Goal: Find specific page/section: Find specific page/section

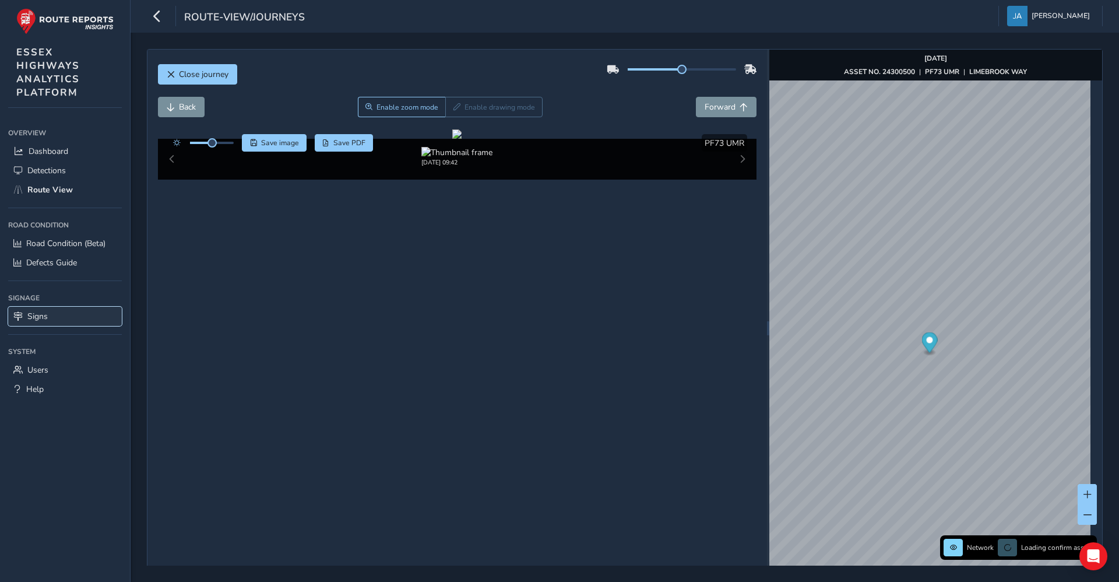
click at [34, 318] on span "Signs" at bounding box center [37, 316] width 20 height 11
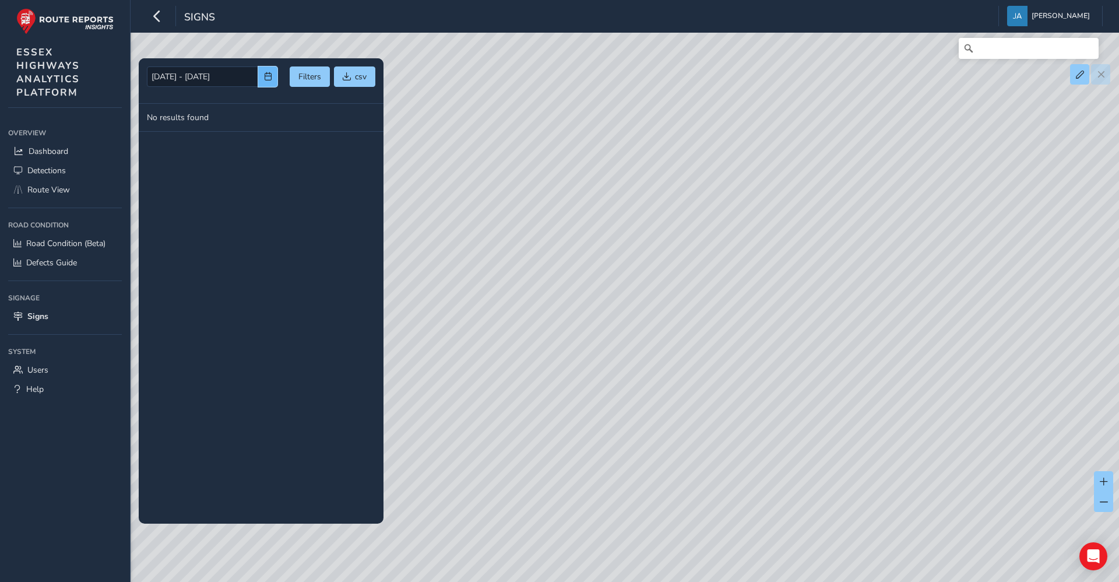
click at [263, 79] on button "button" at bounding box center [267, 76] width 19 height 20
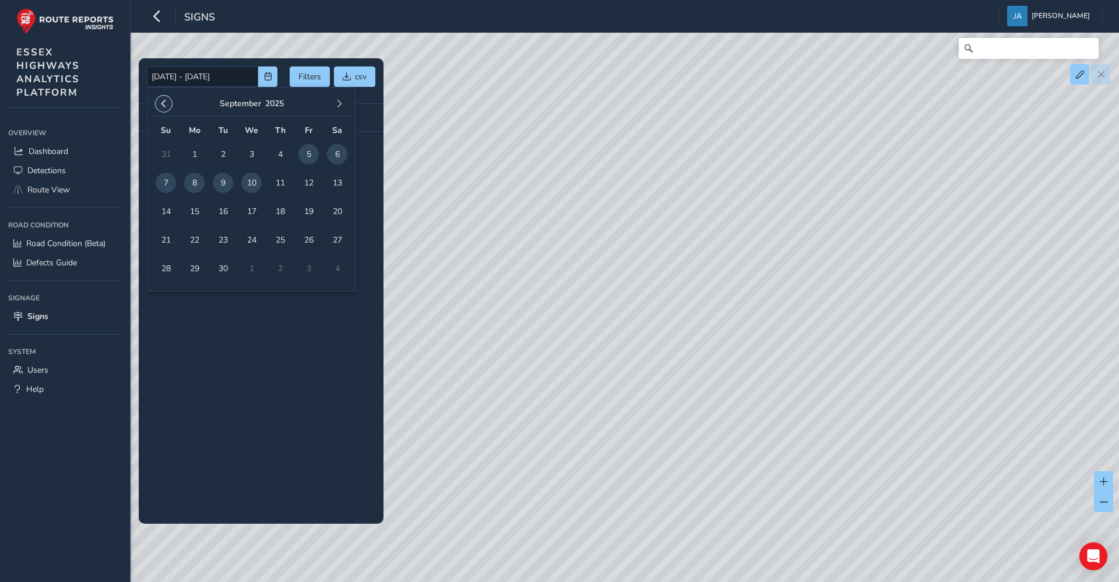
click at [162, 103] on span "button" at bounding box center [164, 104] width 8 height 8
click at [289, 157] on span "1" at bounding box center [280, 154] width 20 height 20
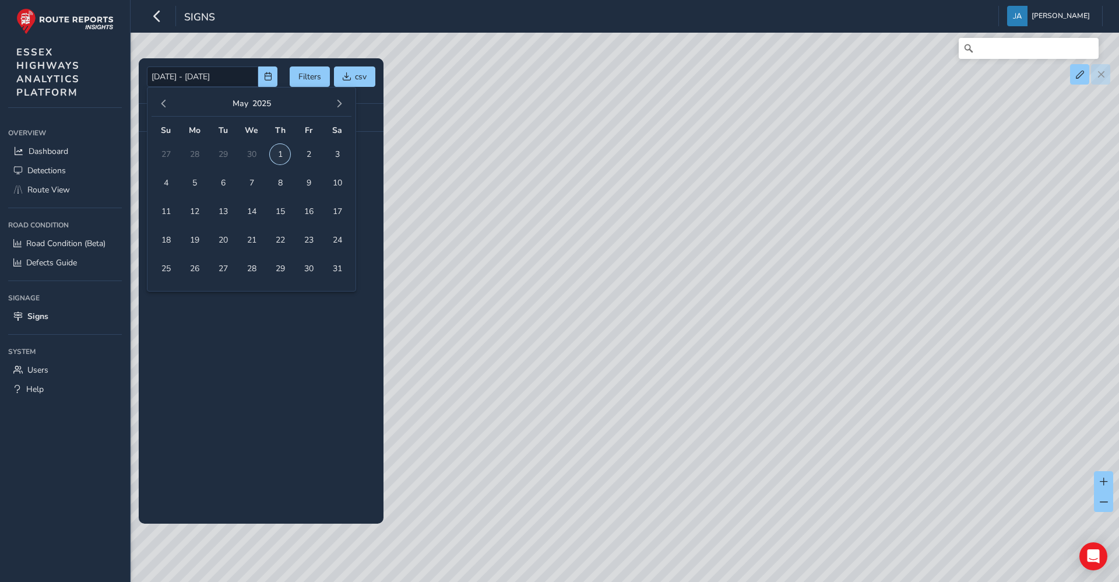
type input "01/05/2025"
click at [340, 106] on span "button" at bounding box center [339, 104] width 8 height 8
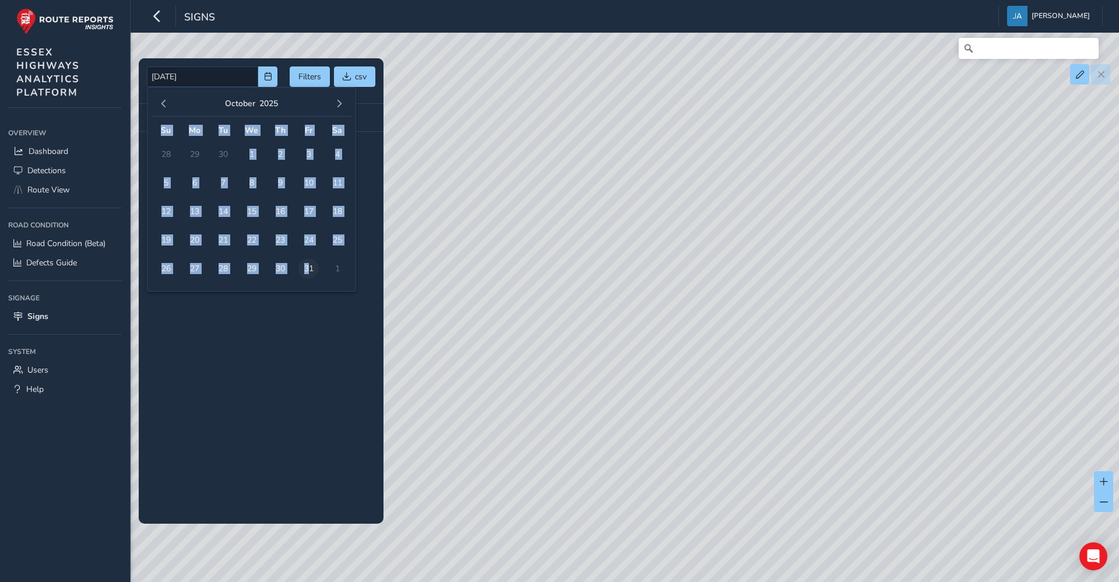
click at [308, 271] on span "31" at bounding box center [309, 268] width 20 height 20
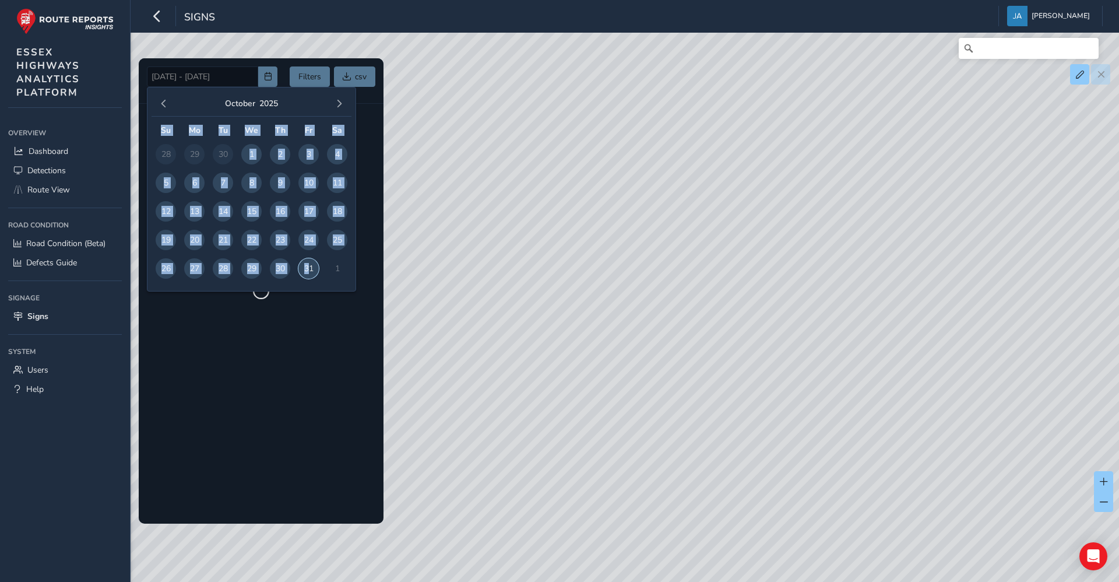
click at [308, 271] on span "31" at bounding box center [309, 268] width 20 height 20
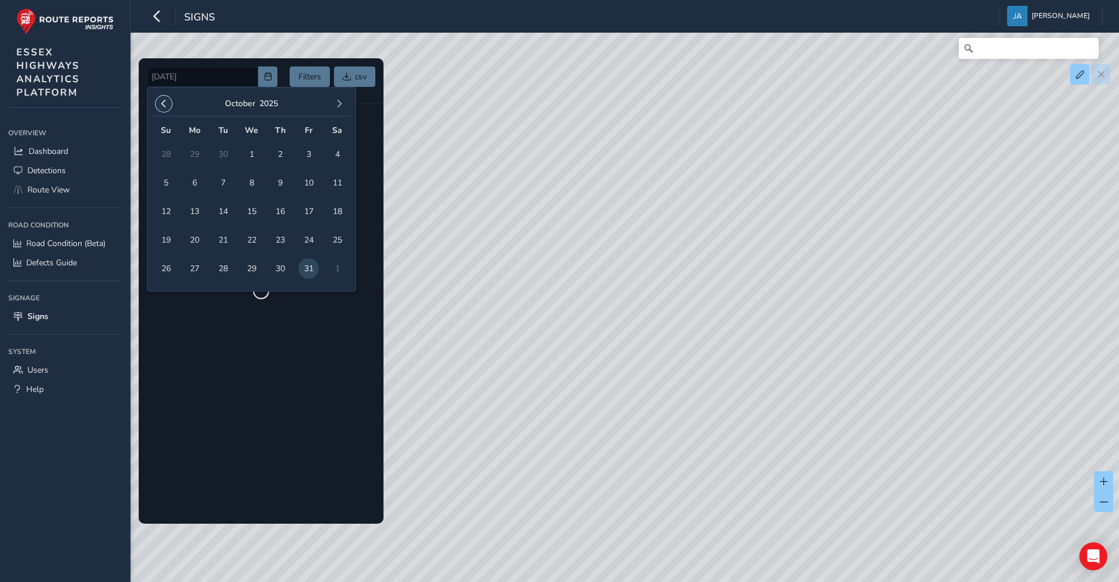
click at [166, 102] on span "button" at bounding box center [164, 104] width 8 height 8
click at [220, 152] on span "1" at bounding box center [223, 154] width 20 height 20
type input "01/07/2025 - 31/10/2025"
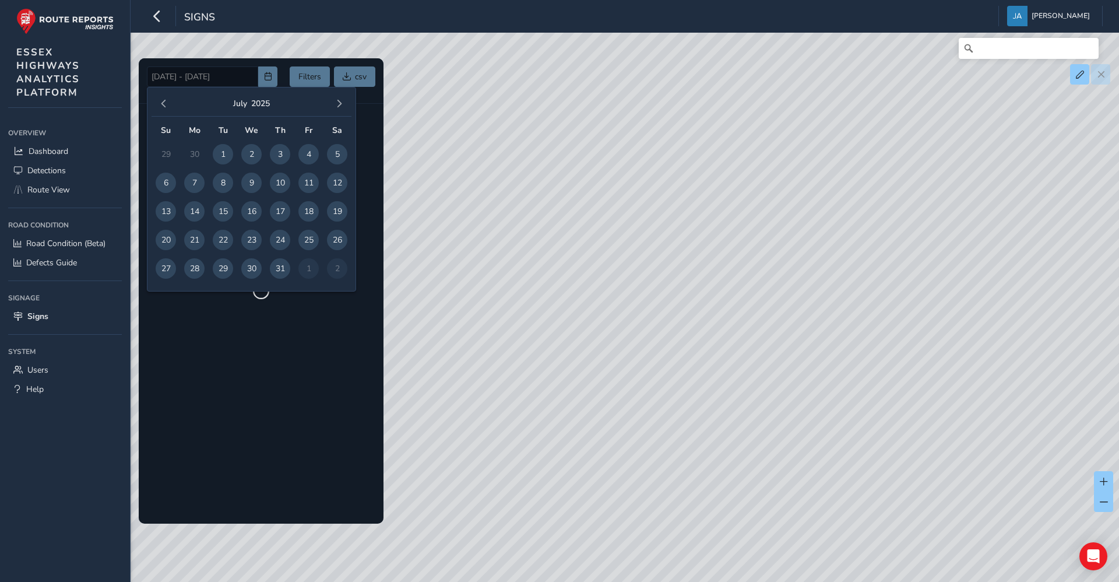
click at [337, 361] on div at bounding box center [261, 290] width 245 height 465
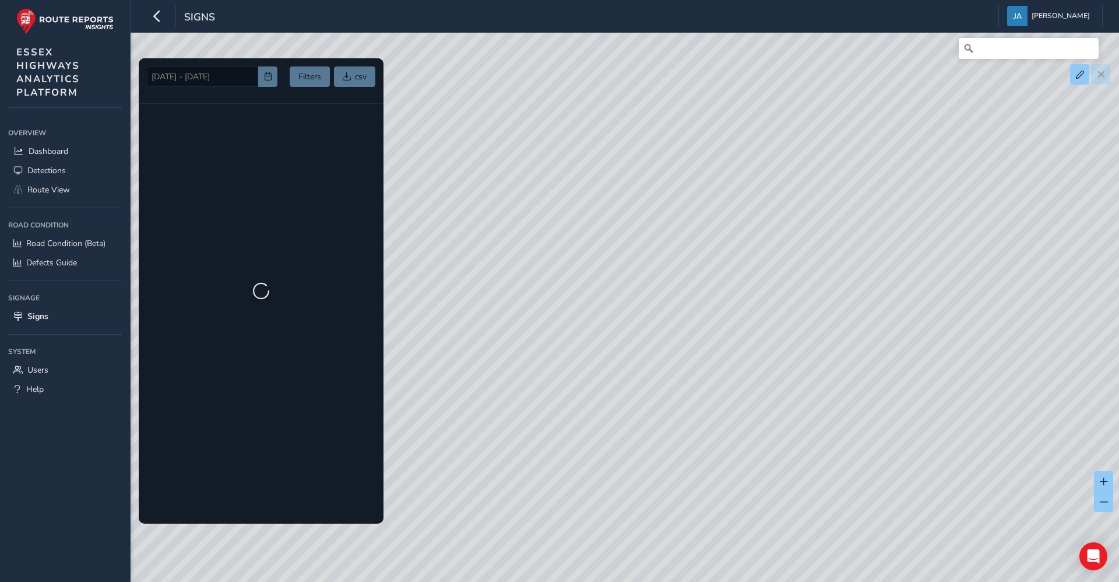
click at [309, 78] on div at bounding box center [261, 290] width 245 height 465
click at [238, 78] on div at bounding box center [261, 290] width 245 height 465
click at [28, 385] on span "Help" at bounding box center [34, 389] width 17 height 11
drag, startPoint x: 839, startPoint y: 277, endPoint x: 741, endPoint y: 396, distance: 154.5
click at [774, 380] on div at bounding box center [559, 291] width 1119 height 582
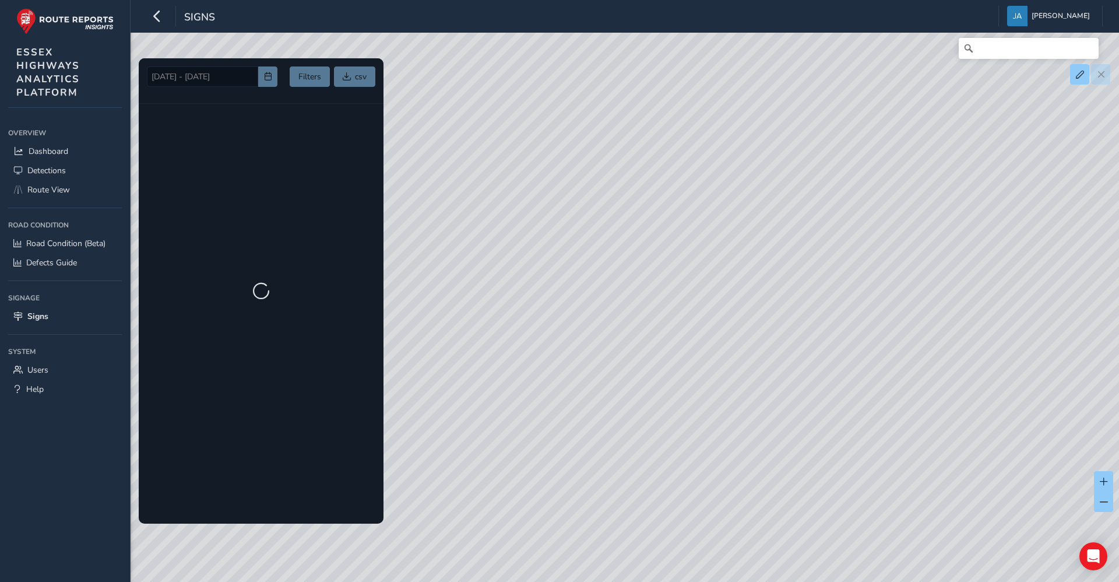
drag, startPoint x: 818, startPoint y: 221, endPoint x: 710, endPoint y: 292, distance: 129.4
click at [699, 280] on div at bounding box center [559, 291] width 1119 height 582
drag, startPoint x: 780, startPoint y: 216, endPoint x: 752, endPoint y: 261, distance: 52.4
click at [754, 252] on div at bounding box center [559, 291] width 1119 height 582
click at [806, 275] on div at bounding box center [559, 291] width 1119 height 582
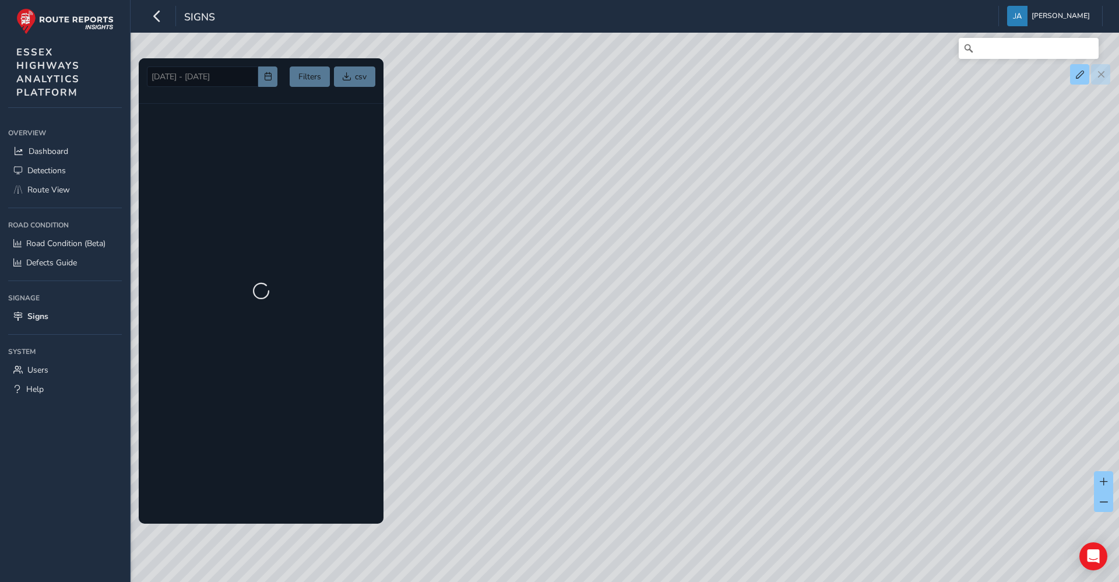
click at [804, 278] on div at bounding box center [559, 291] width 1119 height 582
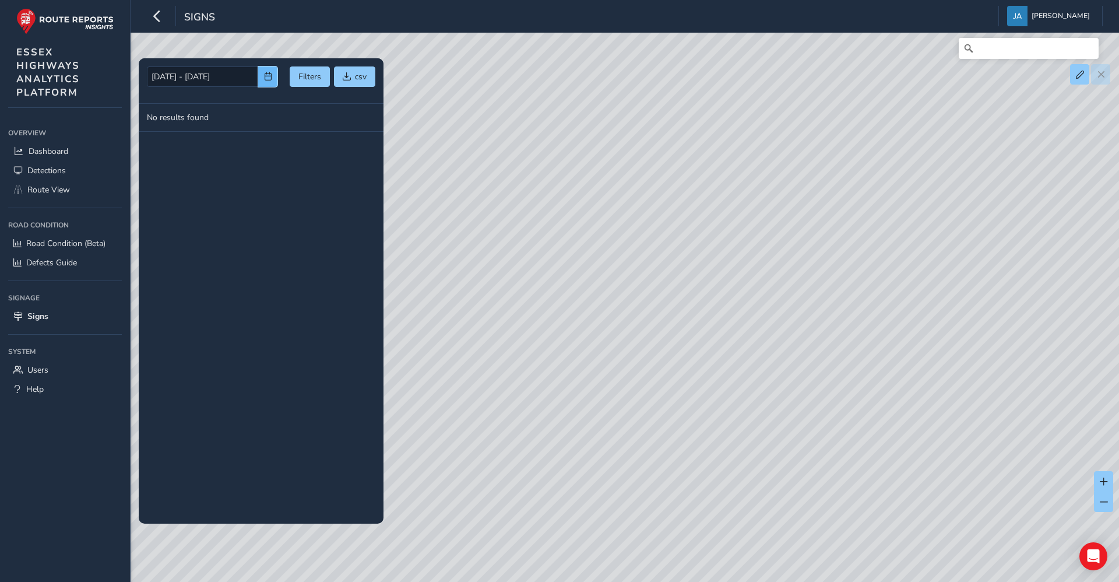
click at [272, 76] on span "button" at bounding box center [268, 76] width 8 height 8
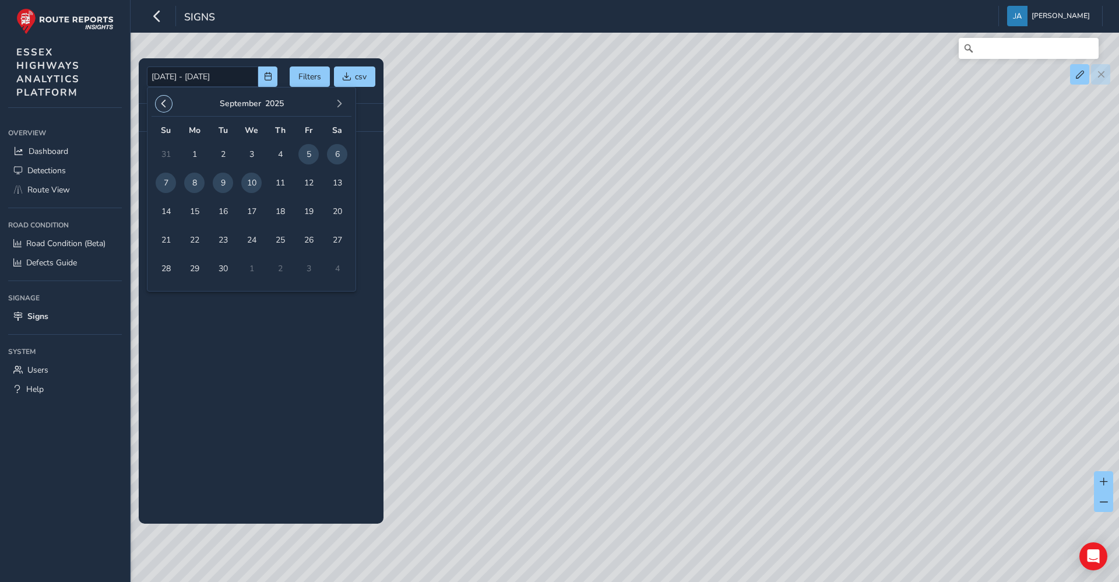
click at [168, 104] on button "button" at bounding box center [164, 104] width 16 height 16
click at [162, 101] on span "button" at bounding box center [164, 104] width 8 height 8
click at [162, 103] on span "button" at bounding box center [164, 104] width 8 height 8
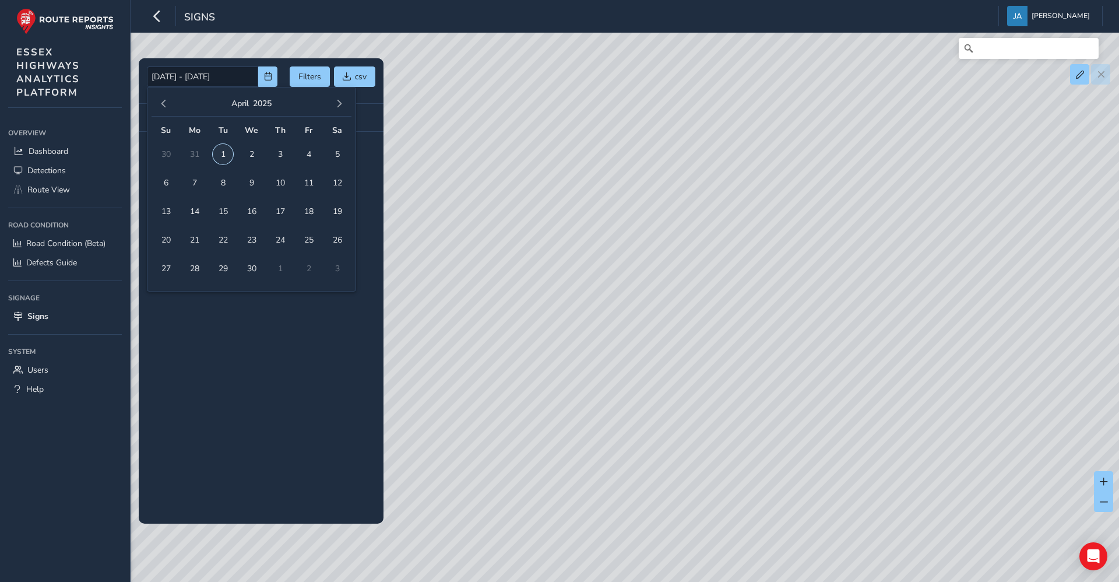
click at [221, 153] on span "1" at bounding box center [223, 154] width 20 height 20
click at [340, 105] on span "button" at bounding box center [339, 104] width 8 height 8
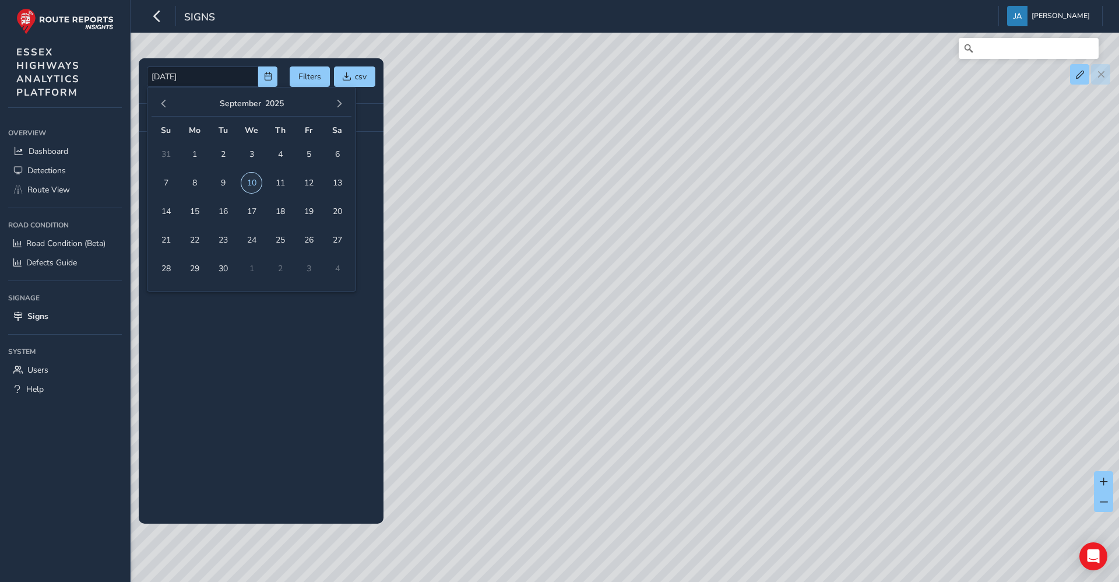
click at [251, 180] on span "10" at bounding box center [251, 183] width 20 height 20
type input "[DATE] - [DATE]"
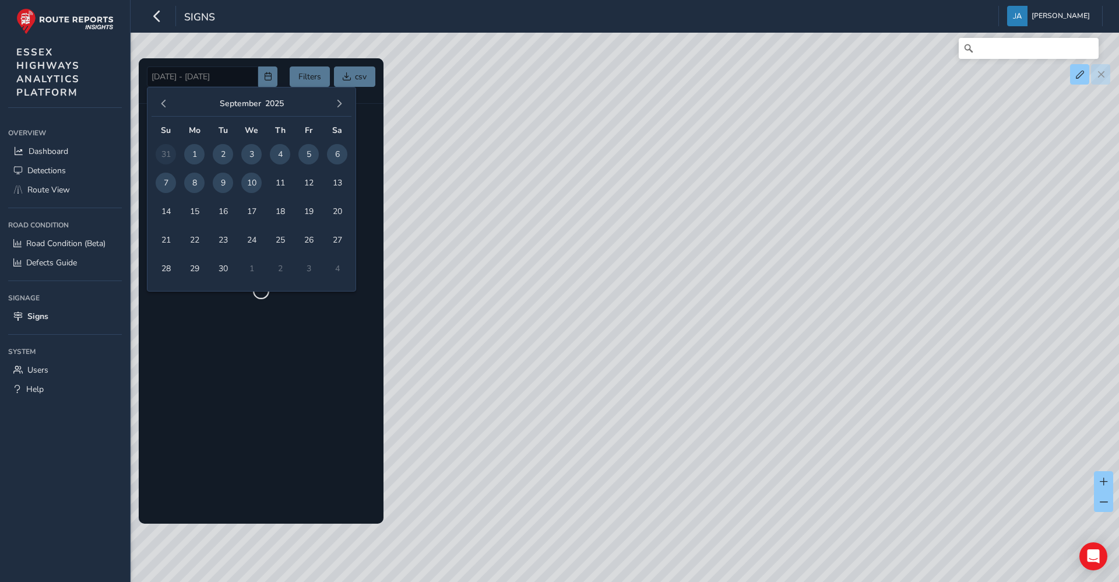
click at [216, 72] on div at bounding box center [261, 290] width 245 height 465
